Goal: Check status: Check status

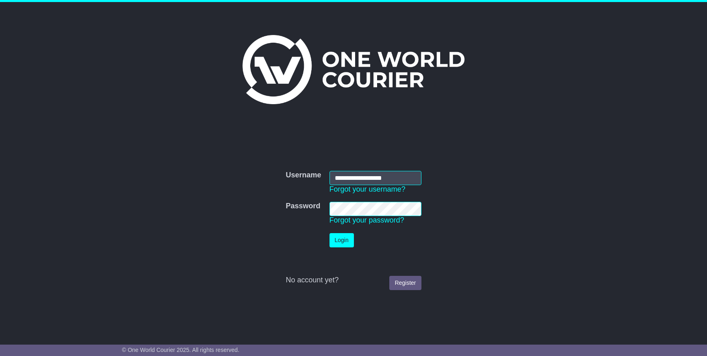
click at [341, 243] on button "Login" at bounding box center [342, 240] width 24 height 14
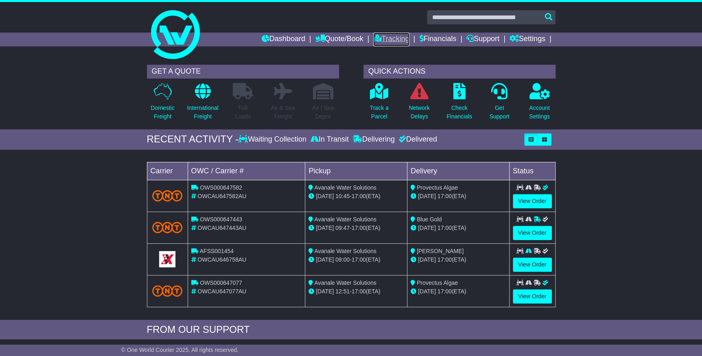
click at [392, 43] on link "Tracking" at bounding box center [391, 40] width 36 height 14
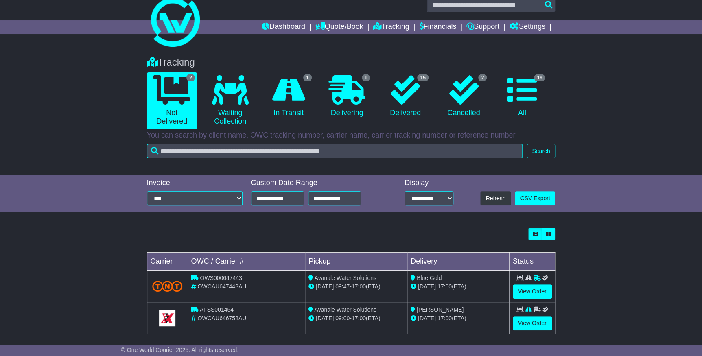
scroll to position [19, 0]
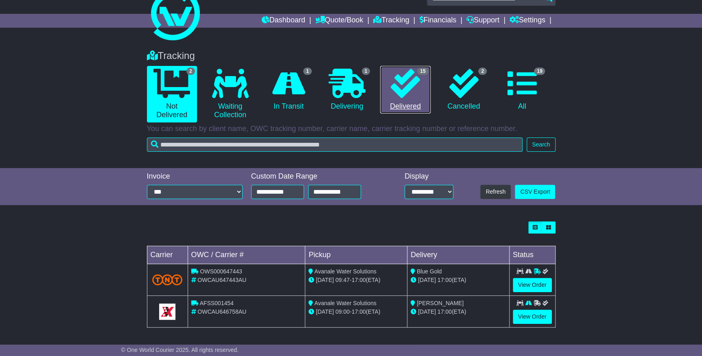
click at [419, 88] on icon at bounding box center [405, 83] width 29 height 29
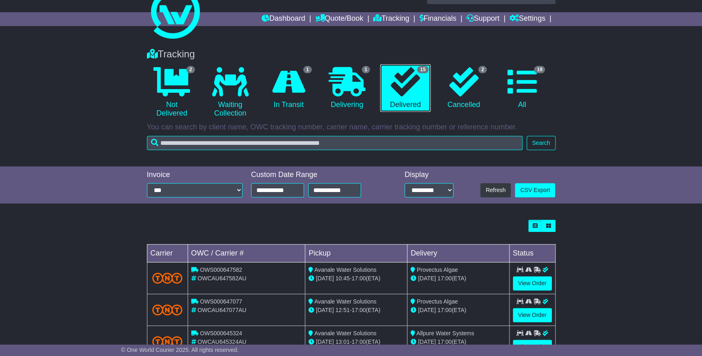
scroll to position [37, 0]
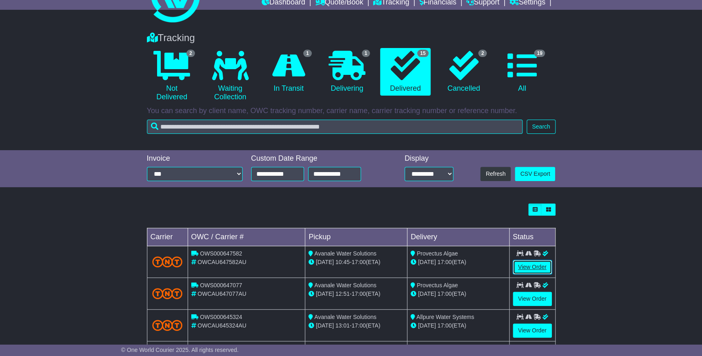
click at [523, 269] on link "View Order" at bounding box center [532, 267] width 39 height 14
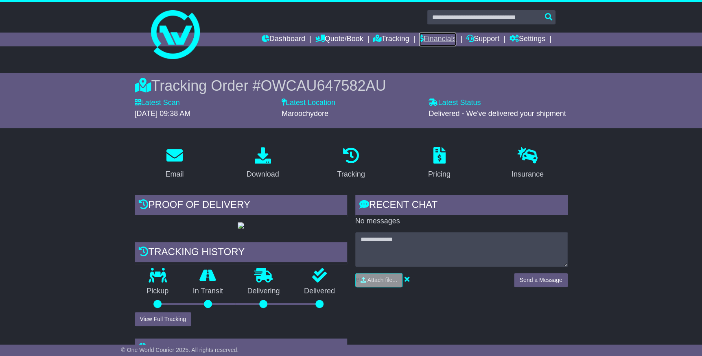
click at [419, 42] on link "Financials" at bounding box center [437, 40] width 37 height 14
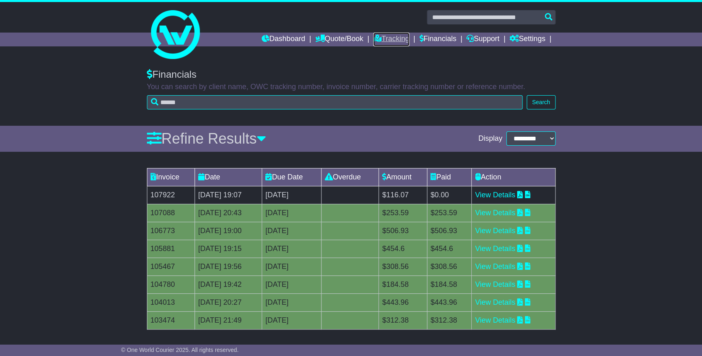
click at [377, 37] on link "Tracking" at bounding box center [391, 40] width 36 height 14
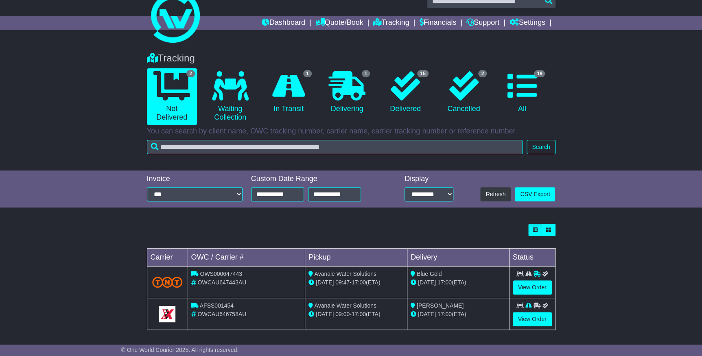
scroll to position [19, 0]
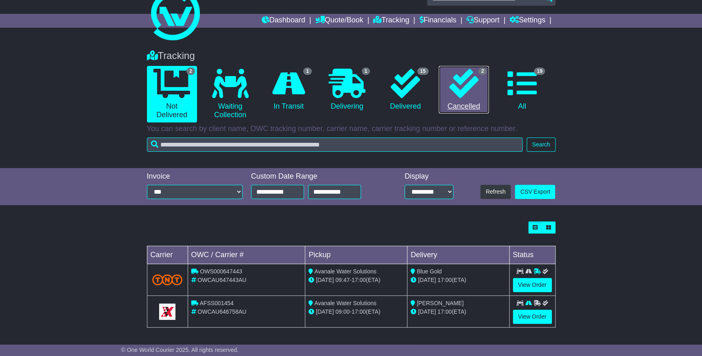
click at [477, 102] on link "2 Cancelled" at bounding box center [464, 90] width 50 height 48
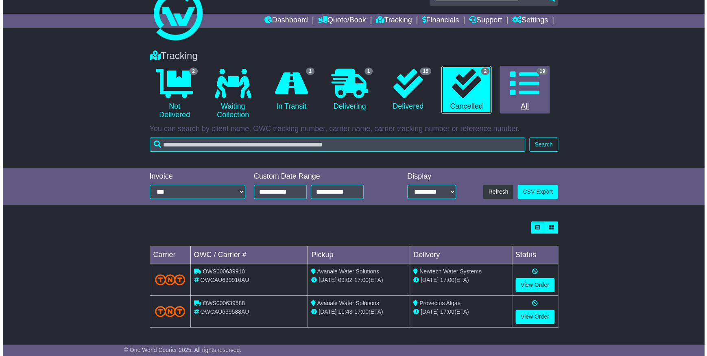
scroll to position [0, 0]
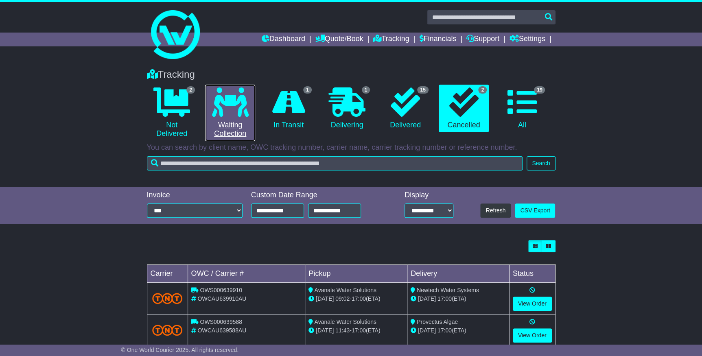
click at [228, 120] on link "0 Waiting Collection" at bounding box center [230, 113] width 50 height 57
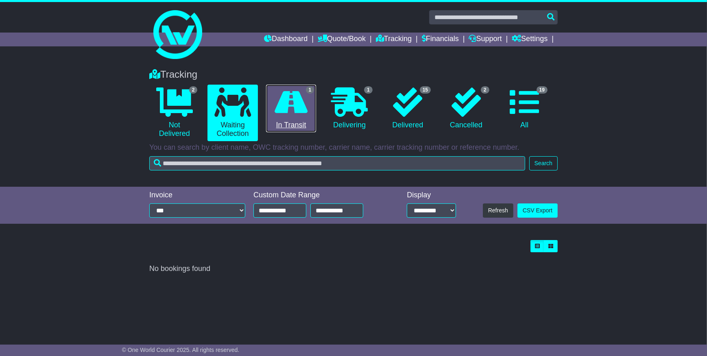
drag, startPoint x: 274, startPoint y: 122, endPoint x: 287, endPoint y: 122, distance: 12.6
click at [275, 122] on link "1 In Transit" at bounding box center [291, 109] width 50 height 48
